Goal: Transaction & Acquisition: Subscribe to service/newsletter

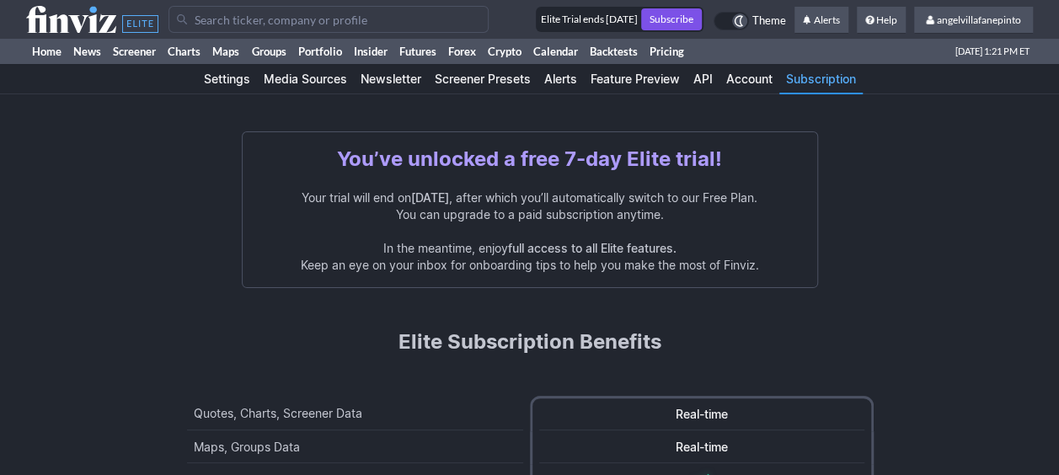
click at [660, 19] on link "Subscribe" at bounding box center [671, 19] width 61 height 22
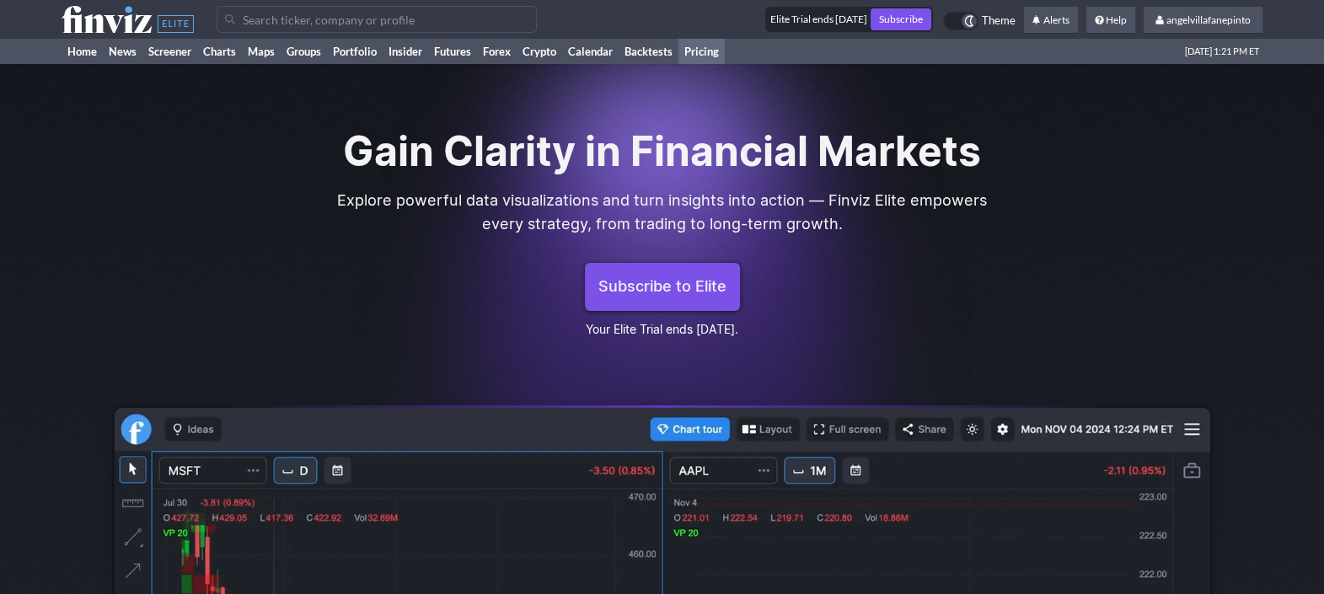
click at [701, 291] on span "Subscribe to Elite" at bounding box center [662, 286] width 128 height 21
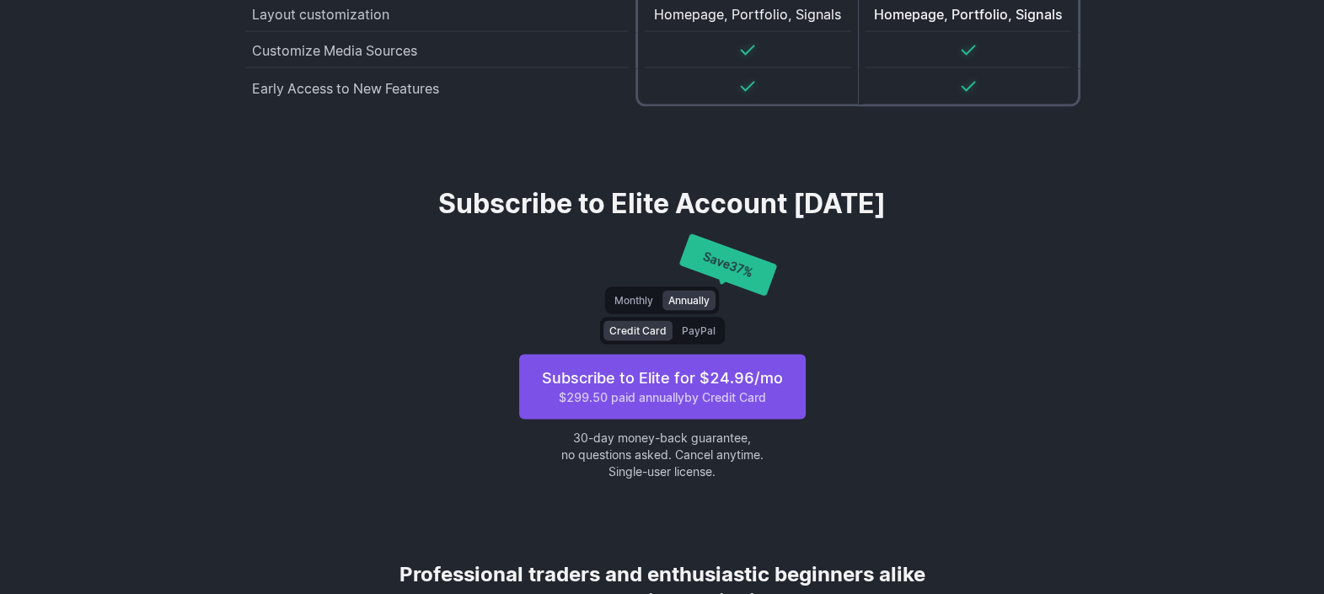
scroll to position [4536, 0]
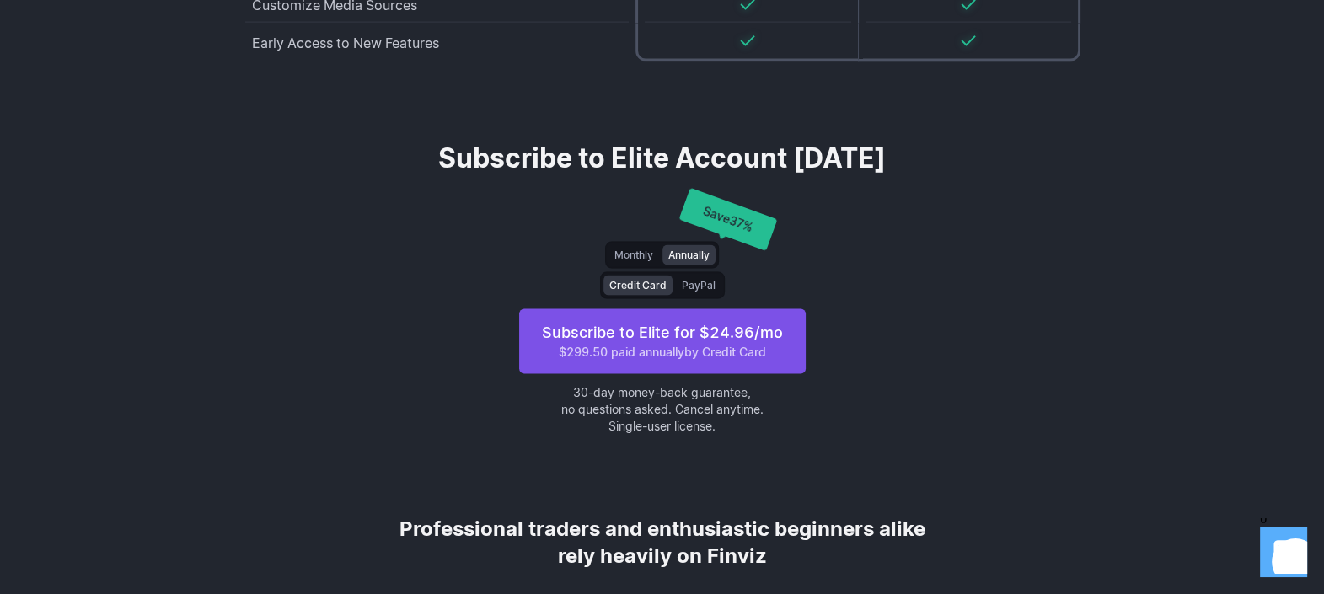
click at [684, 333] on span "Subscribe to Elite for $ 24.96 /mo $299.50 paid annually by Credit Card" at bounding box center [663, 342] width 260 height 38
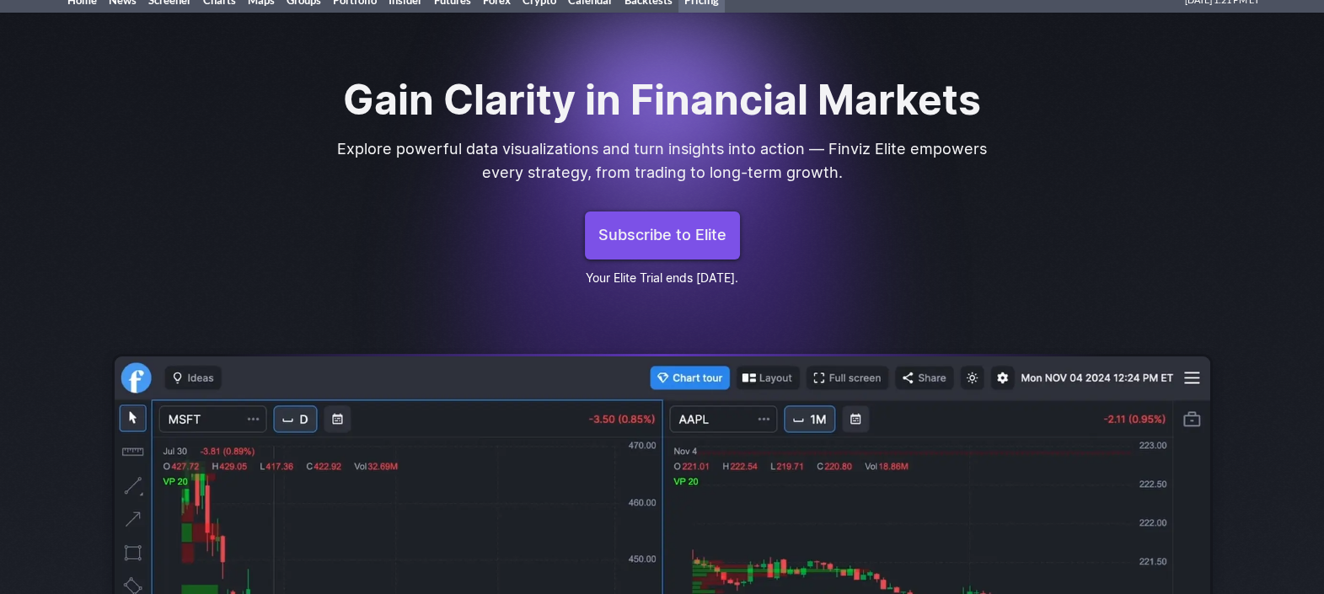
scroll to position [50, 0]
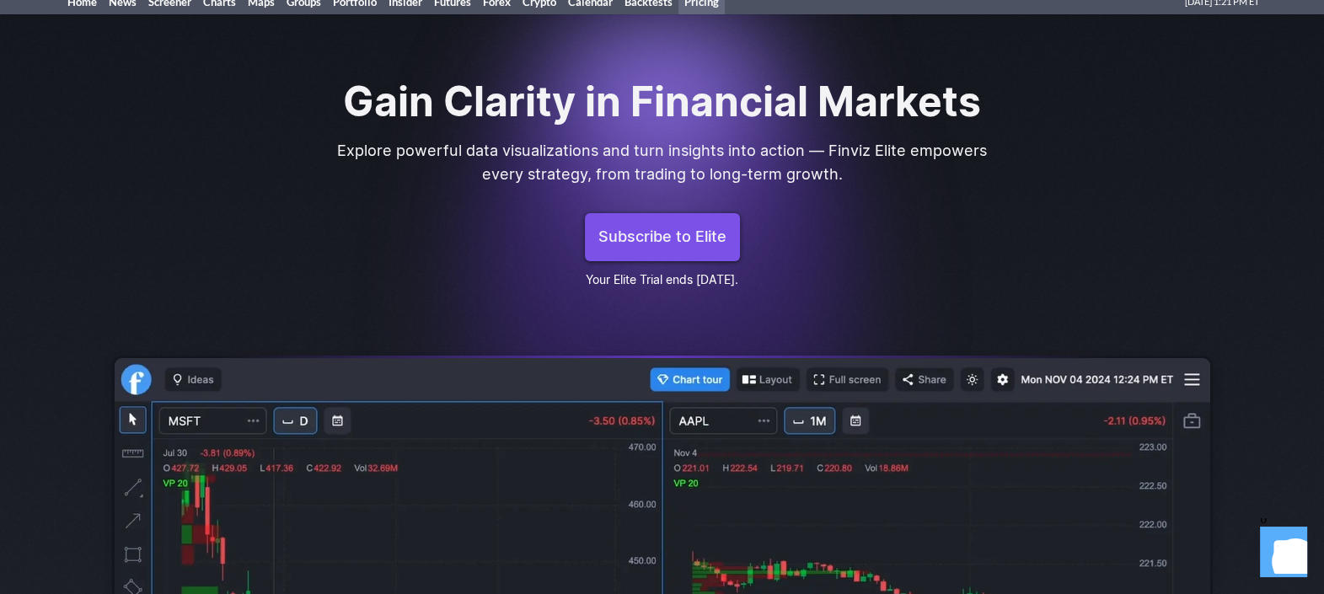
click at [657, 227] on span "Subscribe to Elite" at bounding box center [662, 237] width 128 height 21
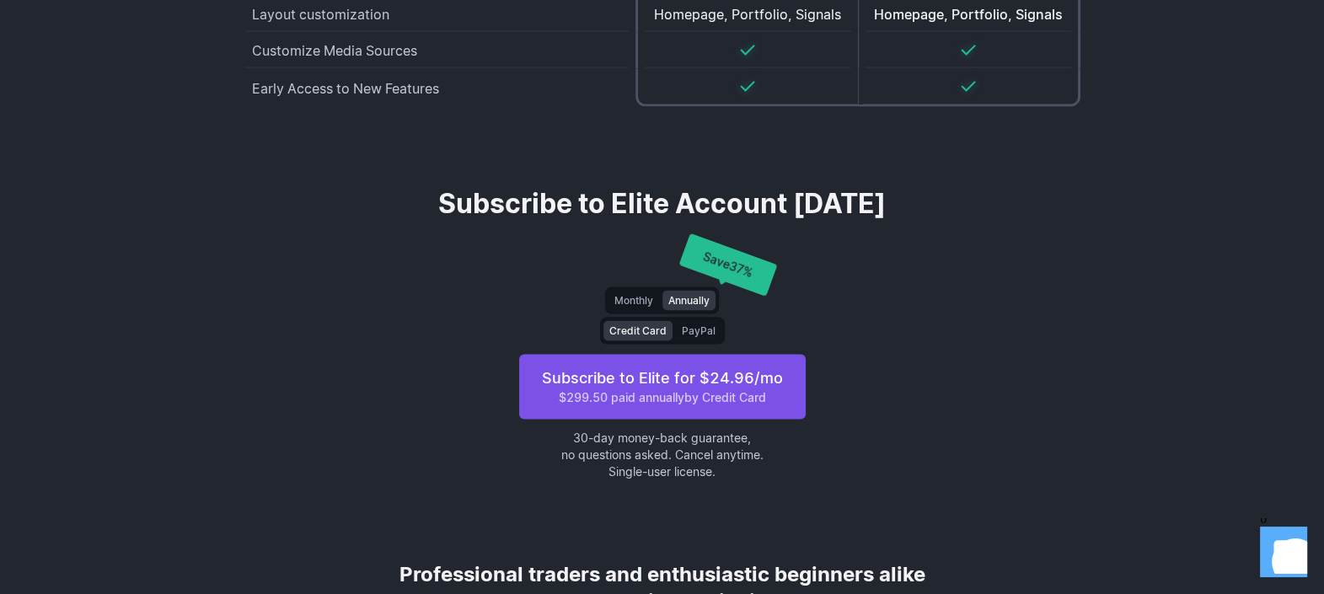
scroll to position [4536, 0]
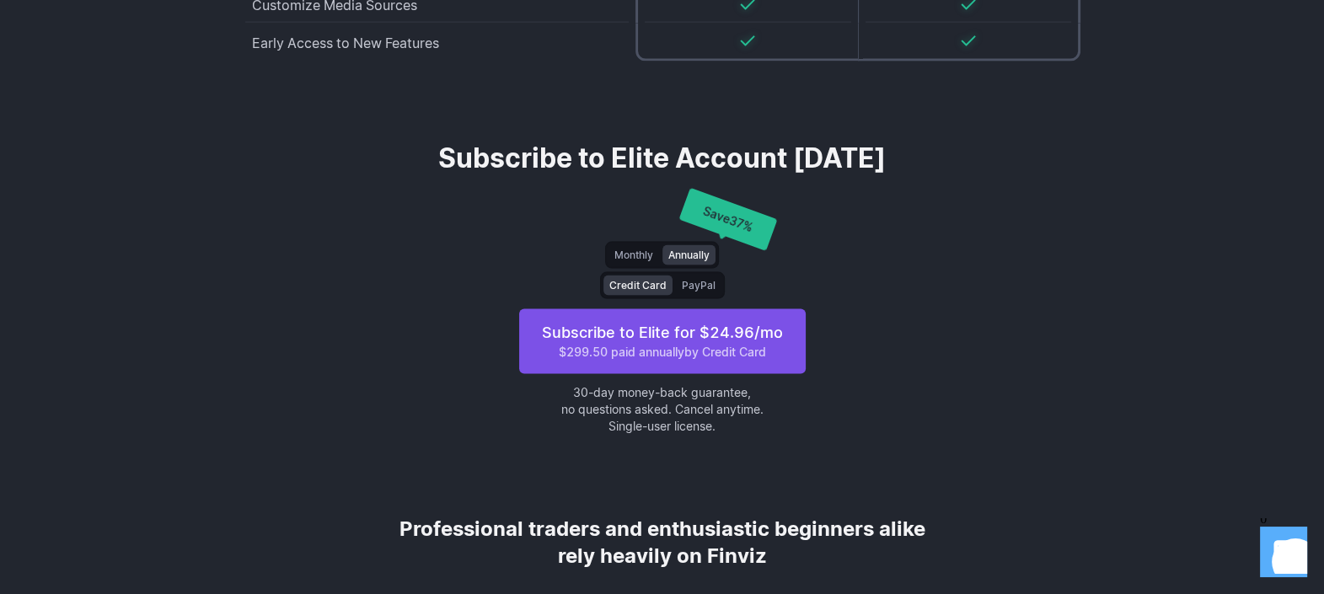
click at [651, 253] on span "Monthly" at bounding box center [633, 255] width 39 height 17
click at [704, 284] on span "PayPal" at bounding box center [699, 285] width 34 height 17
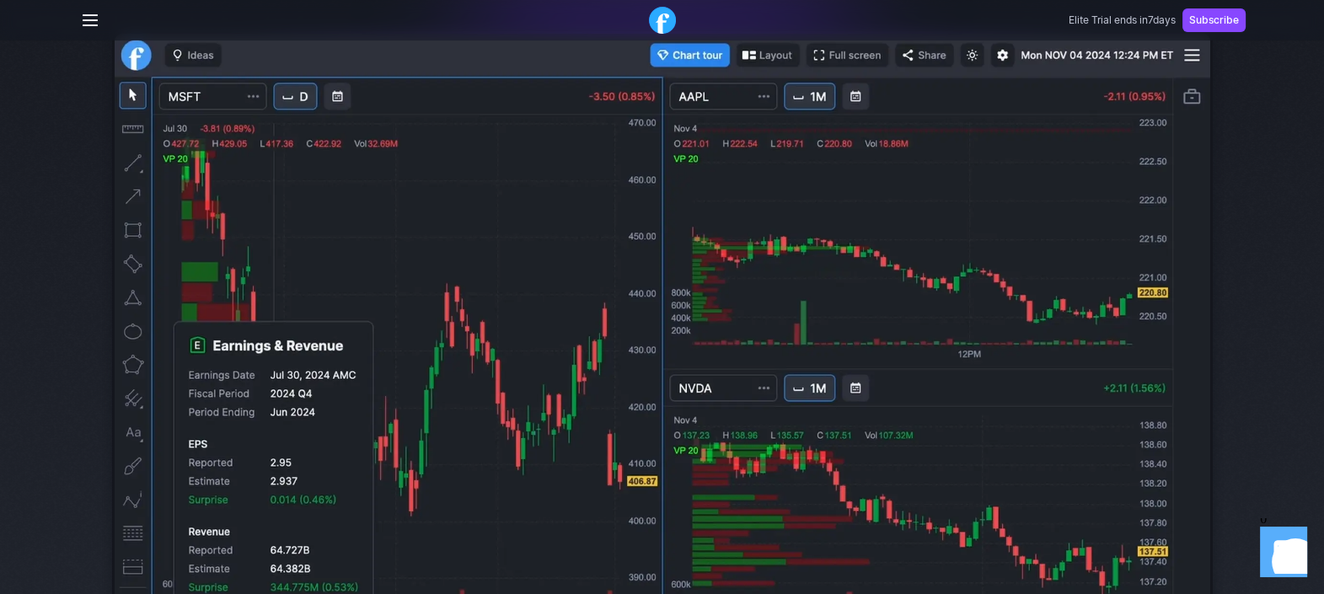
scroll to position [361, 0]
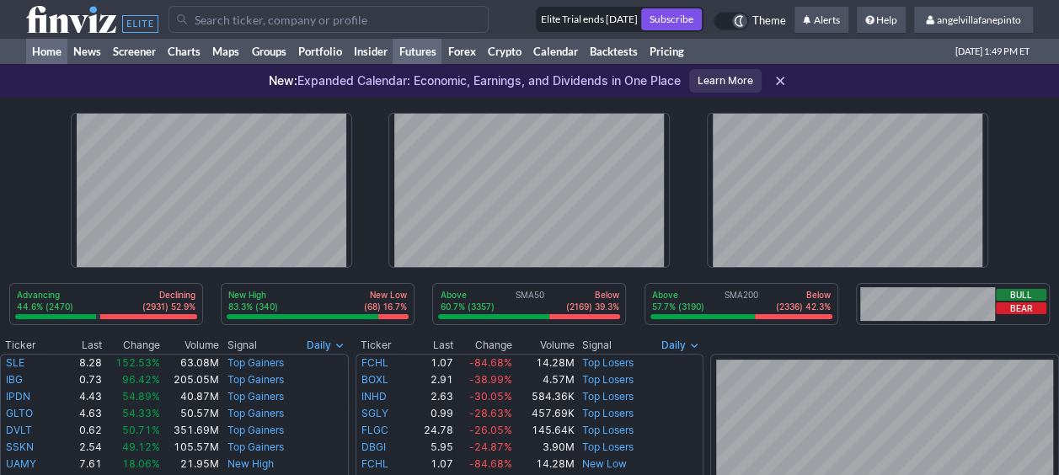
click at [424, 46] on link "Futures" at bounding box center [417, 51] width 49 height 25
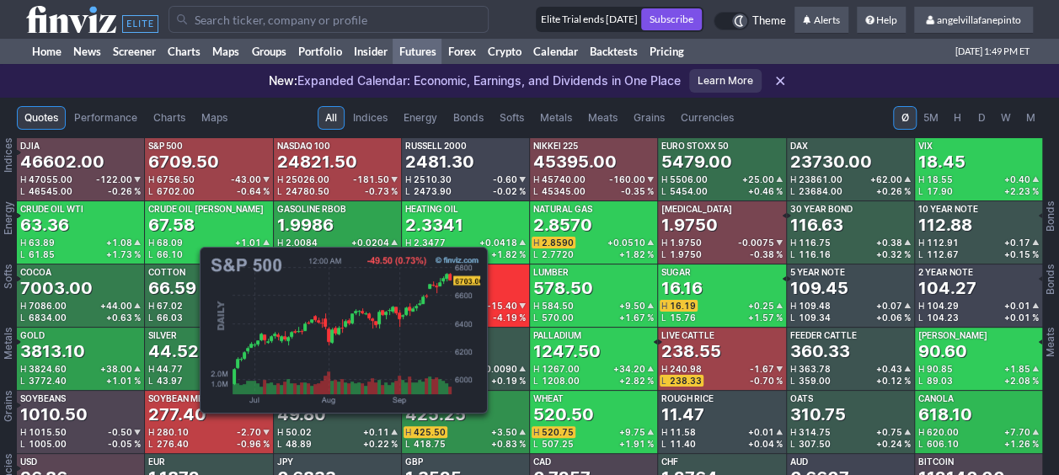
click at [191, 158] on div "6709.50" at bounding box center [183, 162] width 71 height 24
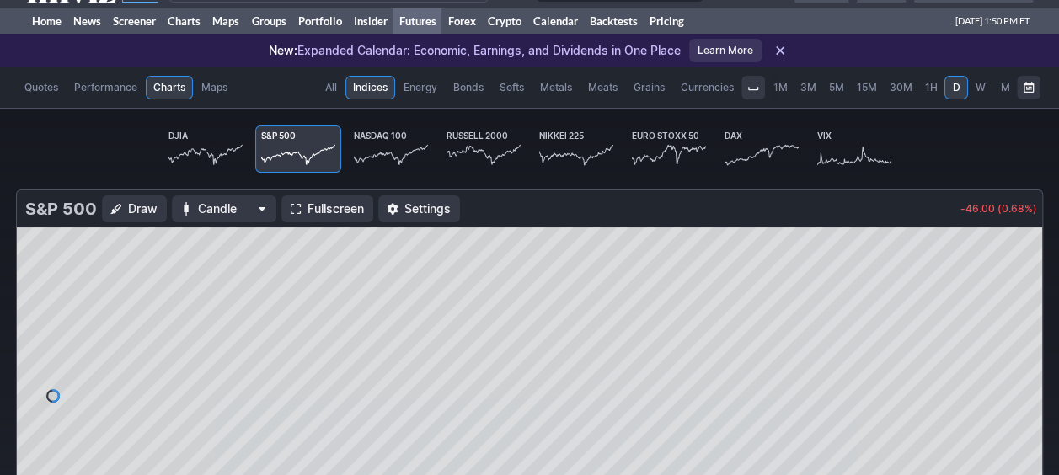
scroll to position [31, 0]
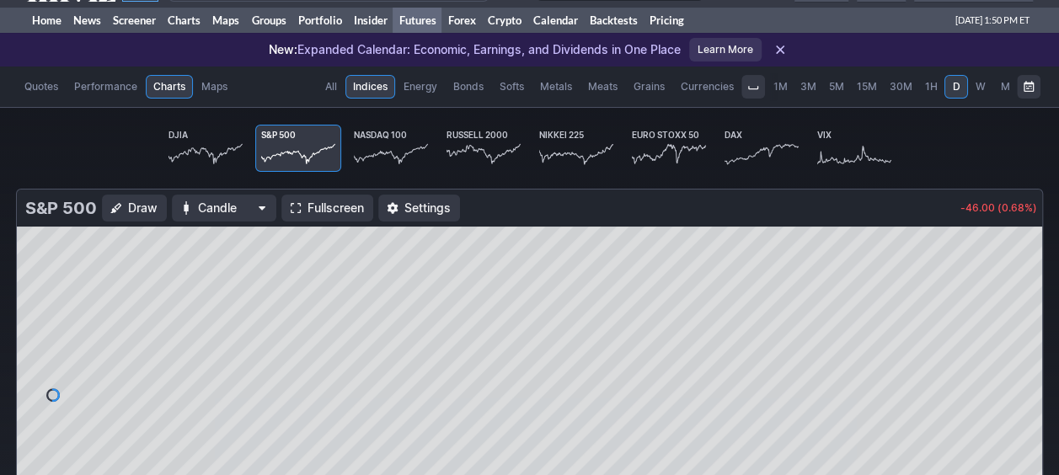
click at [422, 208] on span "Settings" at bounding box center [427, 208] width 46 height 17
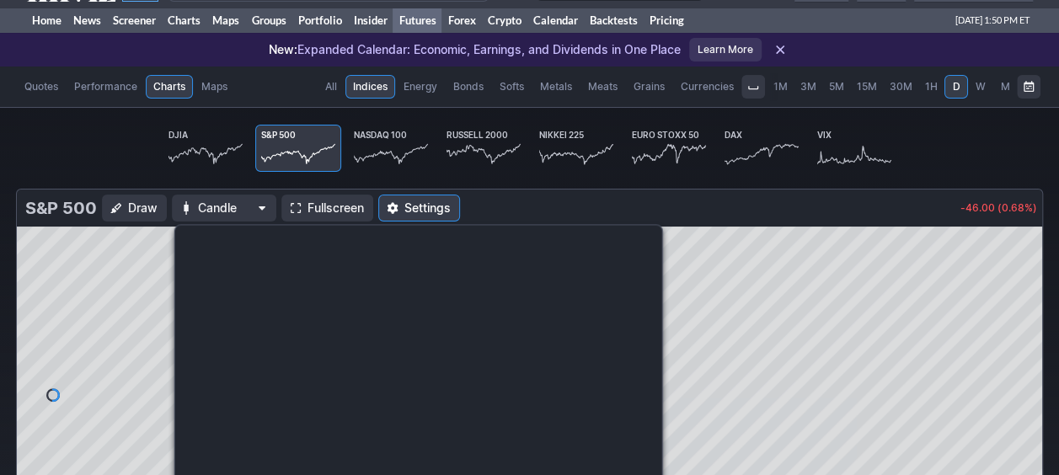
scroll to position [253, 0]
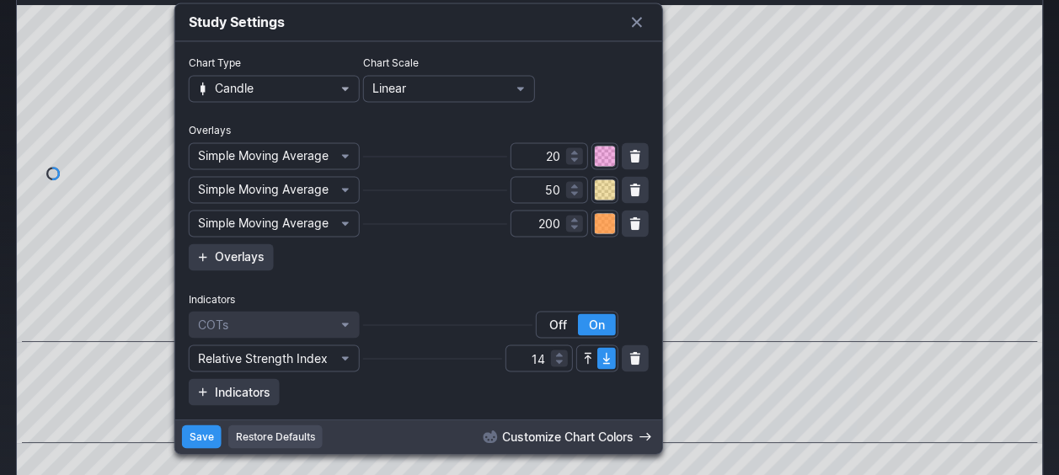
click at [347, 98] on button "Candle" at bounding box center [274, 89] width 171 height 27
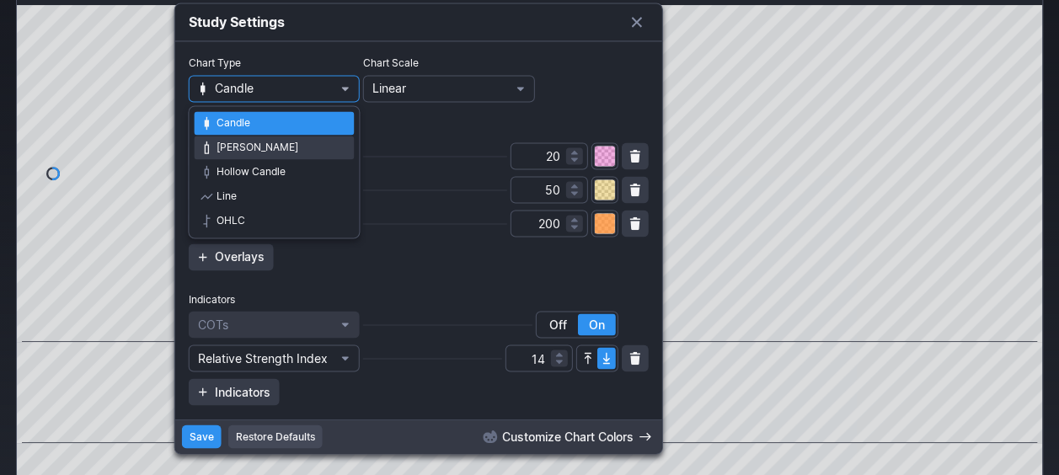
click at [311, 142] on span "[PERSON_NAME]" at bounding box center [282, 147] width 130 height 17
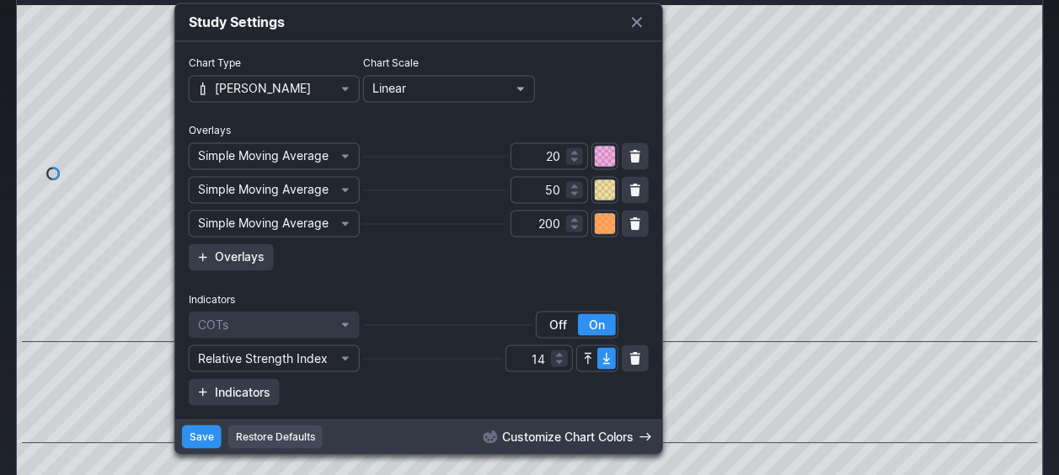
click at [388, 99] on button "Linear" at bounding box center [448, 89] width 171 height 27
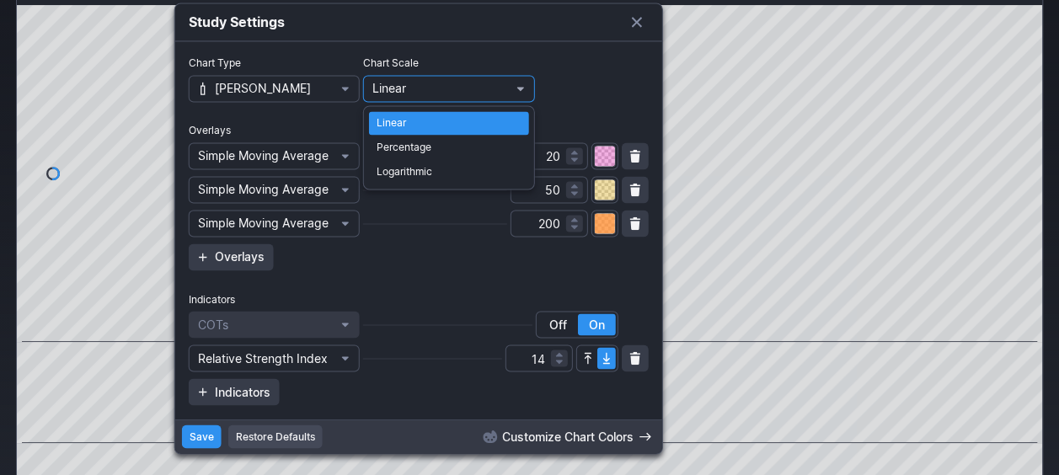
click at [388, 99] on div at bounding box center [529, 237] width 1059 height 475
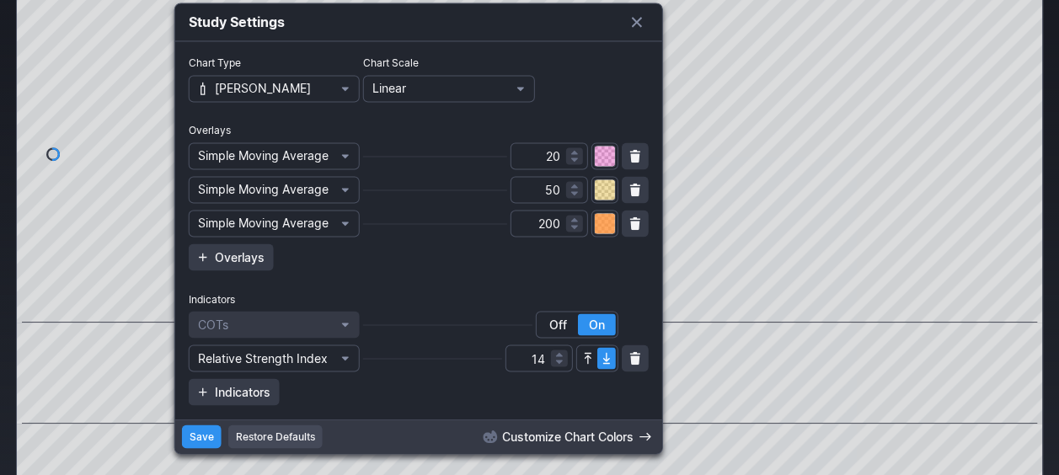
scroll to position [271, 0]
click at [210, 432] on span "Save" at bounding box center [202, 437] width 24 height 17
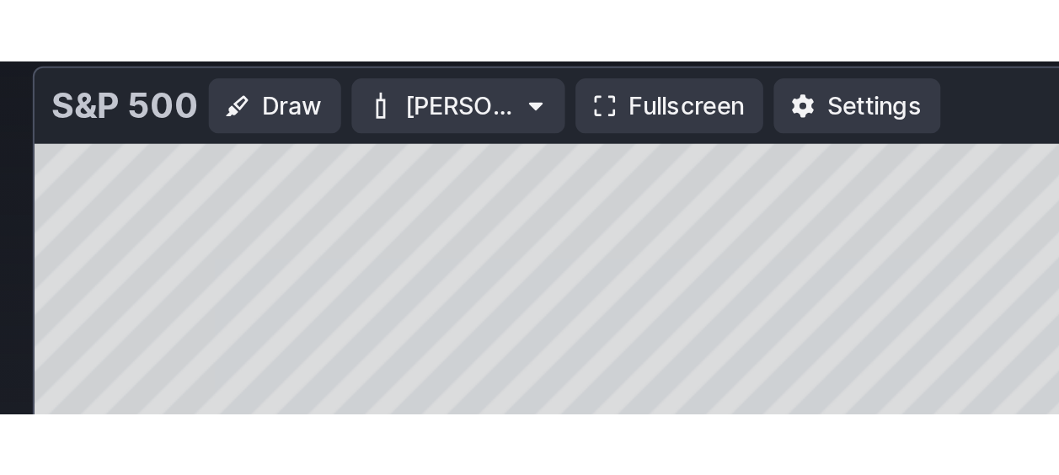
scroll to position [0, 104]
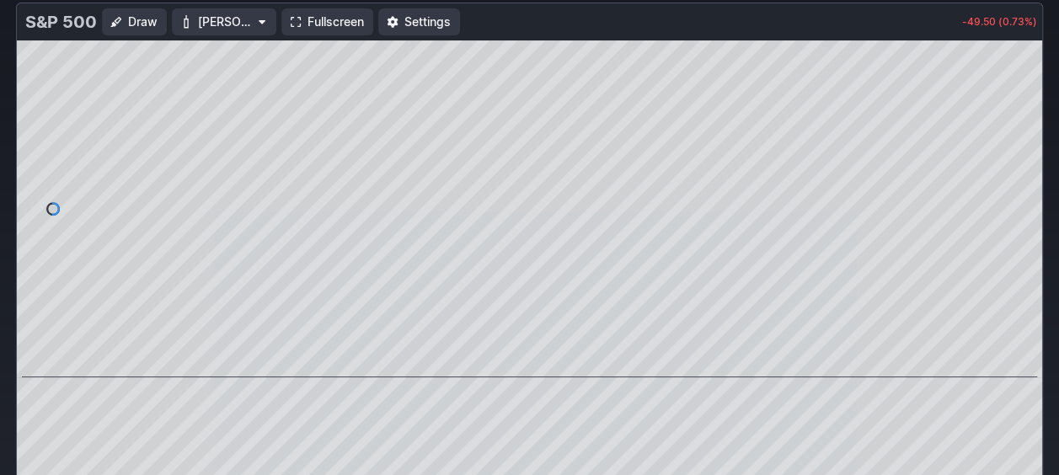
scroll to position [0, 0]
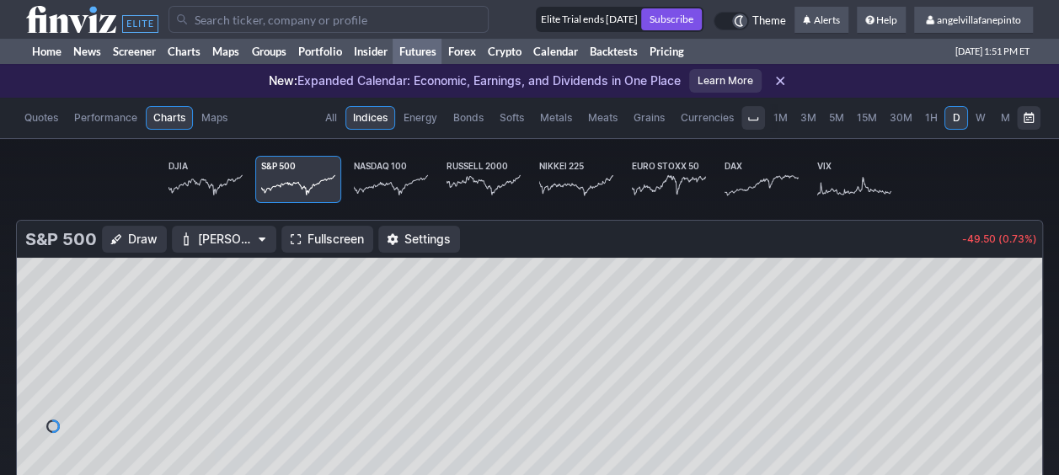
click at [69, 13] on icon at bounding box center [92, 19] width 132 height 27
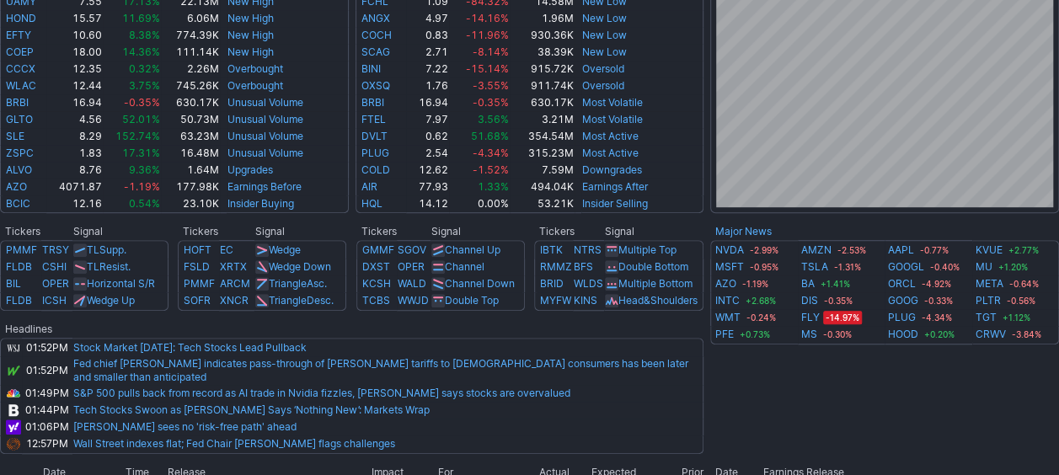
scroll to position [490, 0]
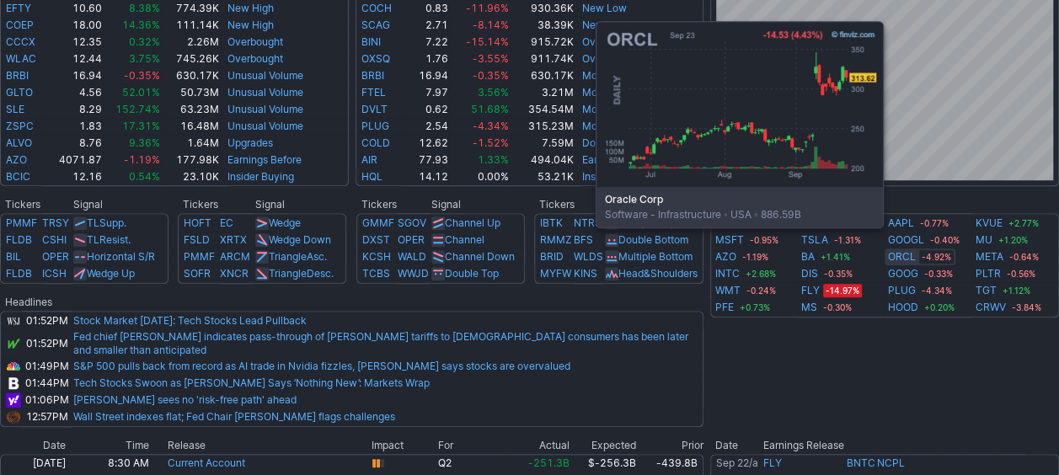
click at [907, 253] on link "ORCL" at bounding box center [902, 257] width 28 height 17
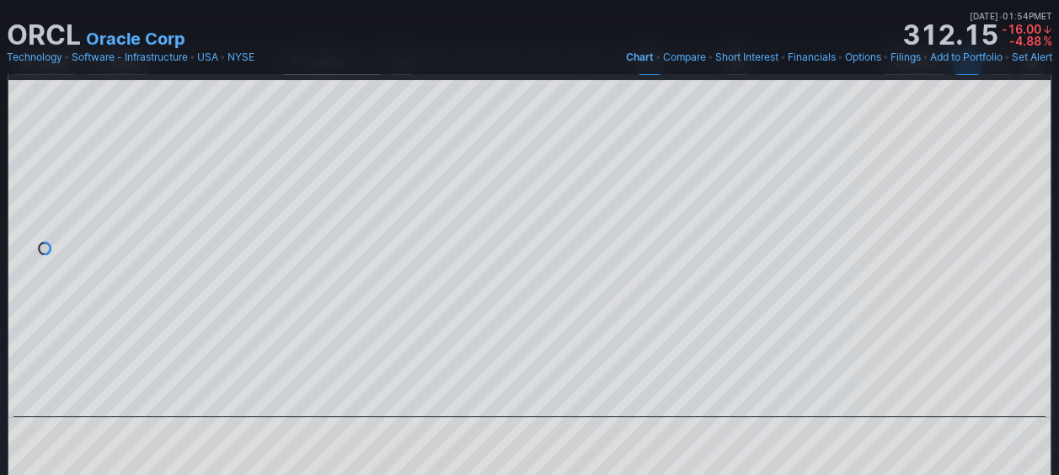
scroll to position [133, 0]
